Goal: Transaction & Acquisition: Purchase product/service

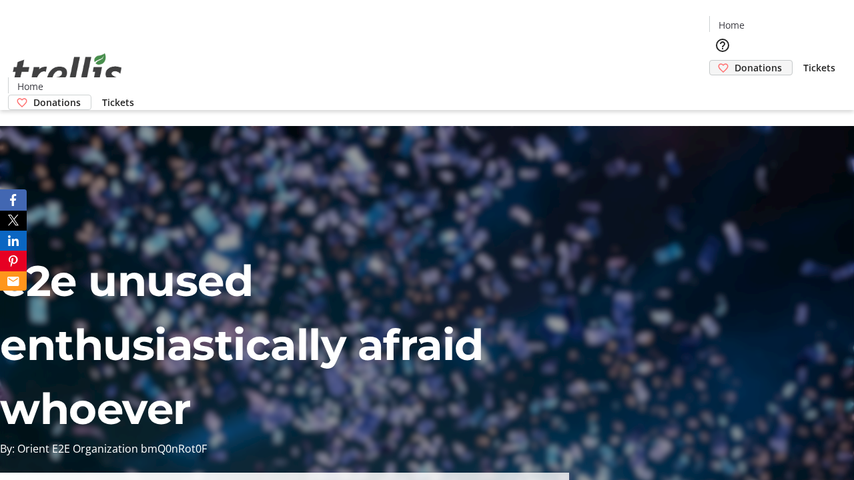
click at [734, 61] on span "Donations" at bounding box center [757, 68] width 47 height 14
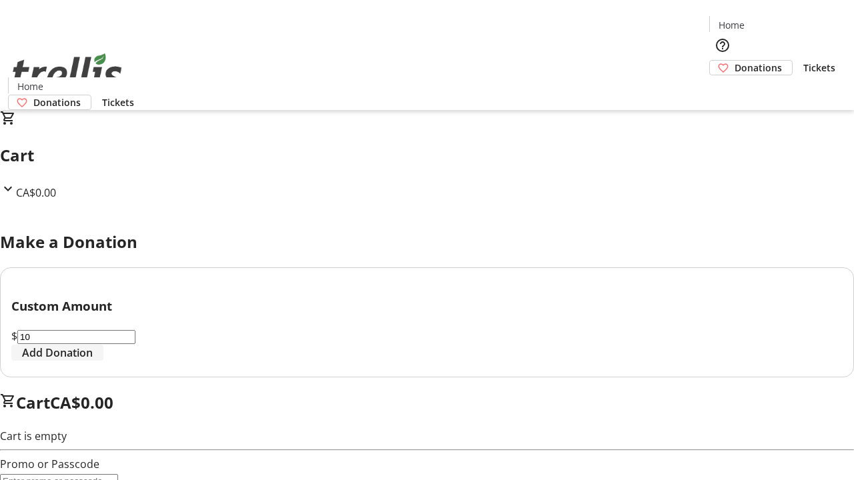
click at [93, 361] on span "Add Donation" at bounding box center [57, 353] width 71 height 16
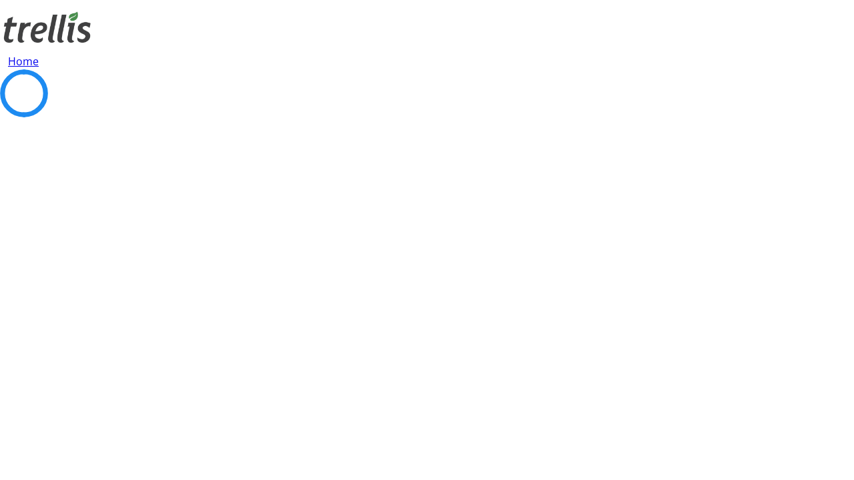
select select "CA"
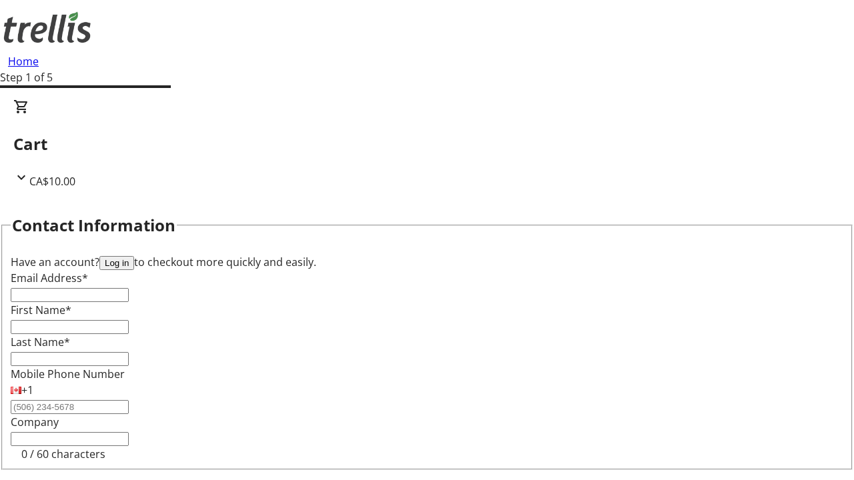
click at [134, 256] on button "Log in" at bounding box center [116, 263] width 35 height 14
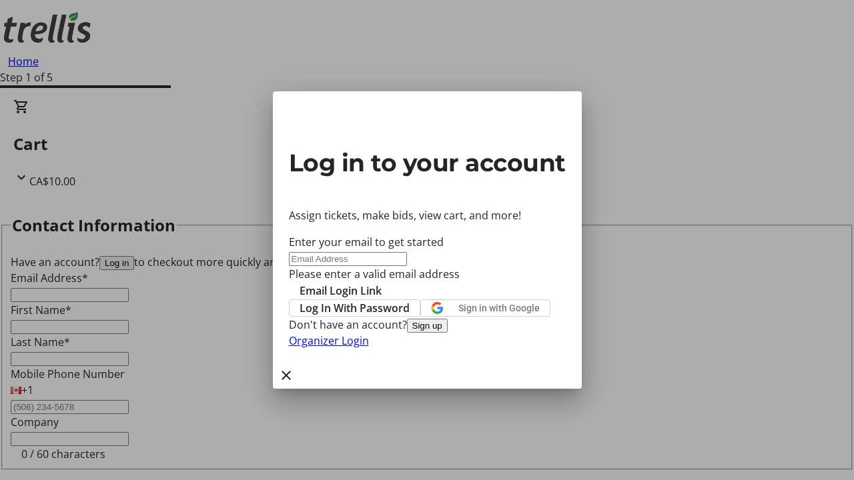
click at [448, 333] on button "Sign up" at bounding box center [427, 326] width 41 height 14
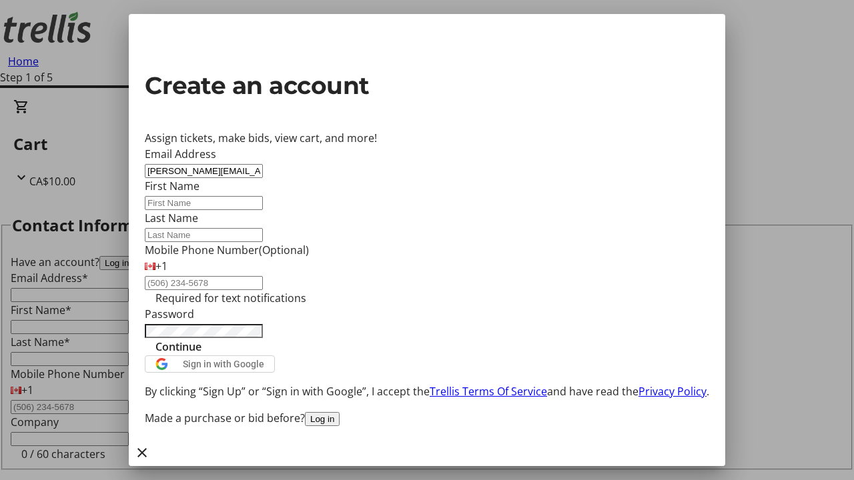
type input "[PERSON_NAME][EMAIL_ADDRESS][DOMAIN_NAME]"
type input "[PERSON_NAME]"
type input "Paucek"
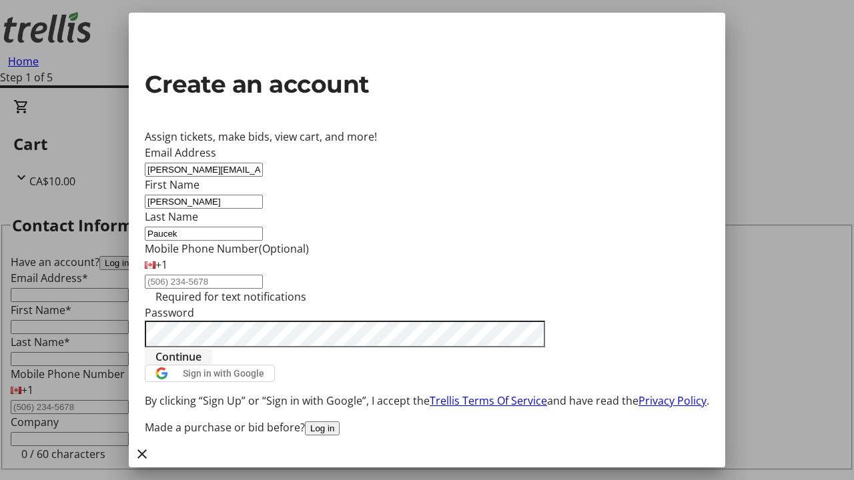
click at [201, 365] on span "Continue" at bounding box center [178, 357] width 46 height 16
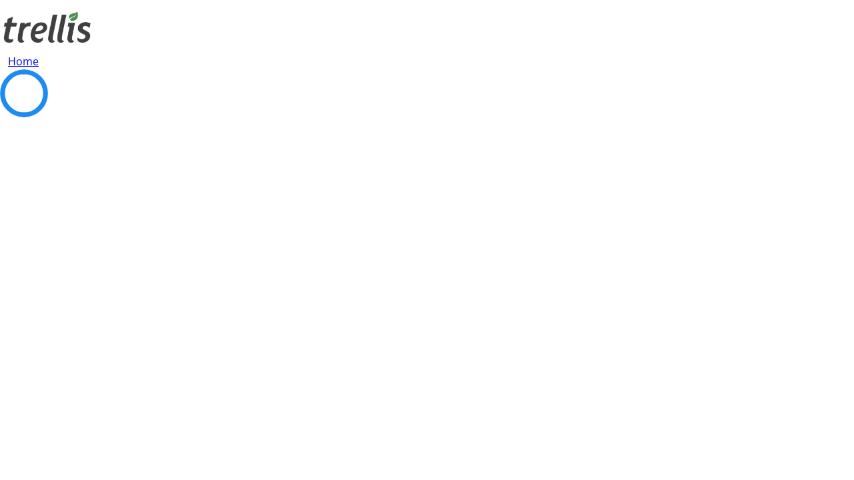
select select "BC"
select select "CA"
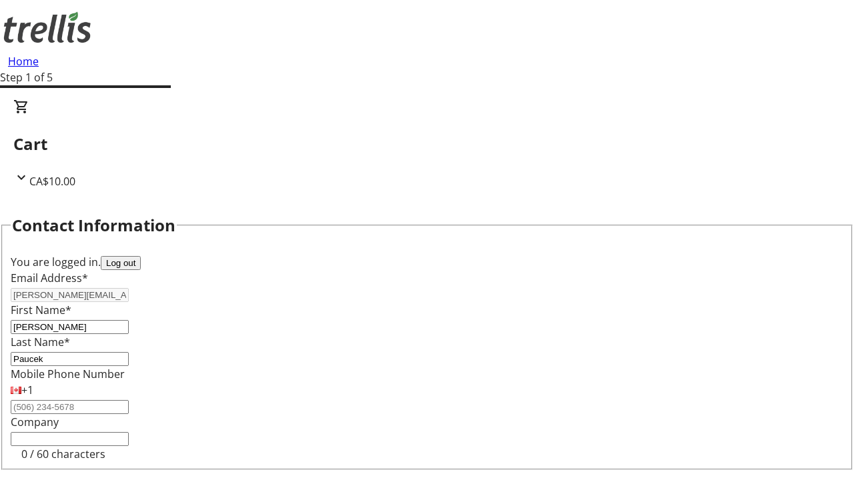
type input "V1Y 0C2"
select select "BC"
select select "CA"
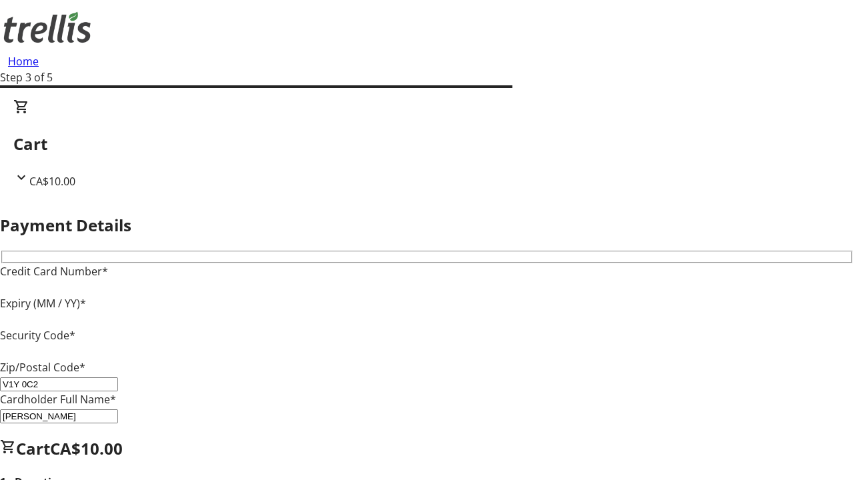
type input "V1Y 0C2"
